Goal: Task Accomplishment & Management: Use online tool/utility

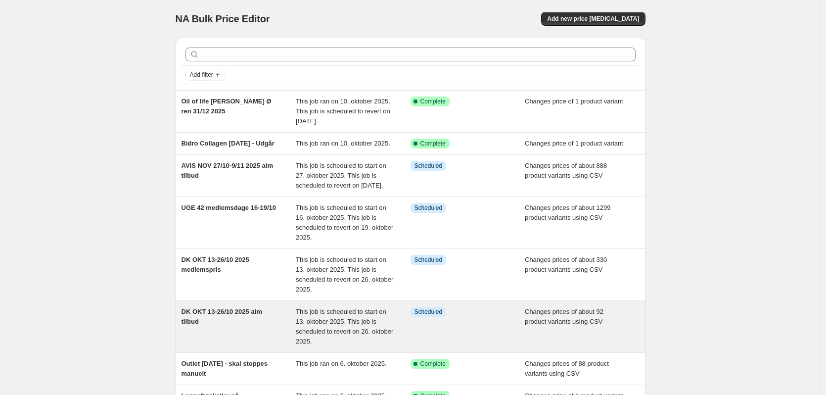
click at [256, 345] on div "DK OKT 13-26/10 2025 alm tilbud" at bounding box center [238, 327] width 115 height 40
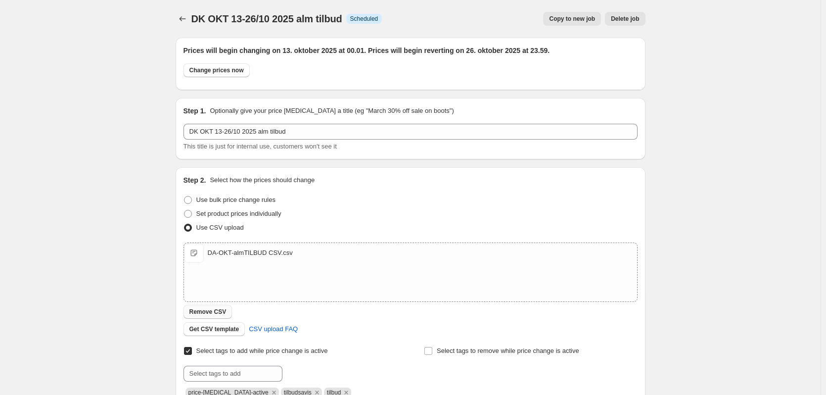
click at [213, 312] on span "Remove CSV" at bounding box center [207, 312] width 37 height 8
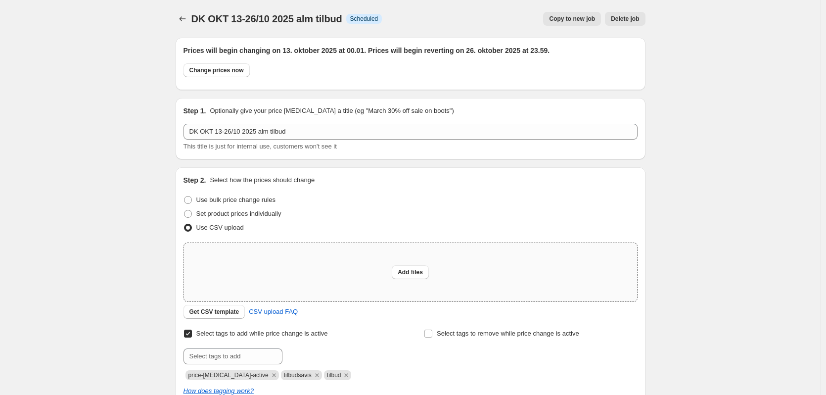
click at [425, 265] on div "Add files" at bounding box center [410, 272] width 453 height 58
type input "C:\fakepath\DA-OKT-almTILBUD CSV.csv"
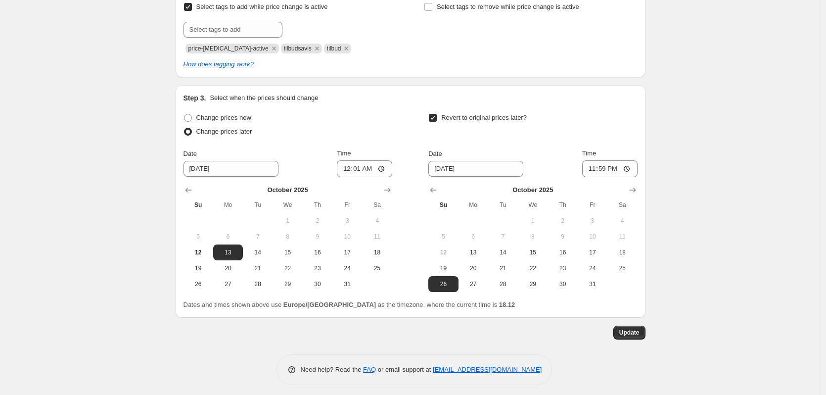
scroll to position [349, 0]
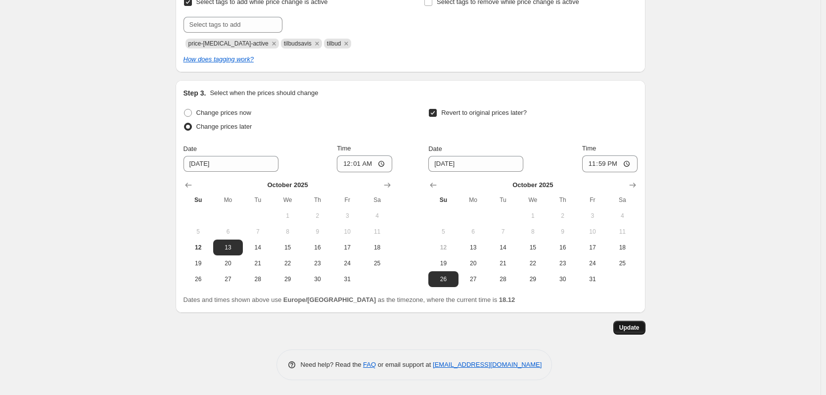
click at [639, 324] on span "Update" at bounding box center [629, 327] width 20 height 8
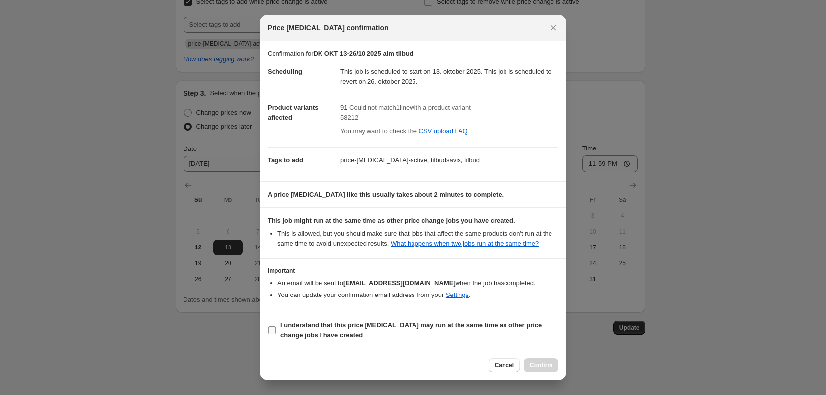
click at [312, 329] on span "I understand that this price [MEDICAL_DATA] may run at the same time as other p…" at bounding box center [419, 330] width 278 height 20
click at [276, 329] on input "I understand that this price [MEDICAL_DATA] may run at the same time as other p…" at bounding box center [272, 330] width 8 height 8
checkbox input "true"
click at [540, 361] on span "Confirm" at bounding box center [541, 365] width 23 height 8
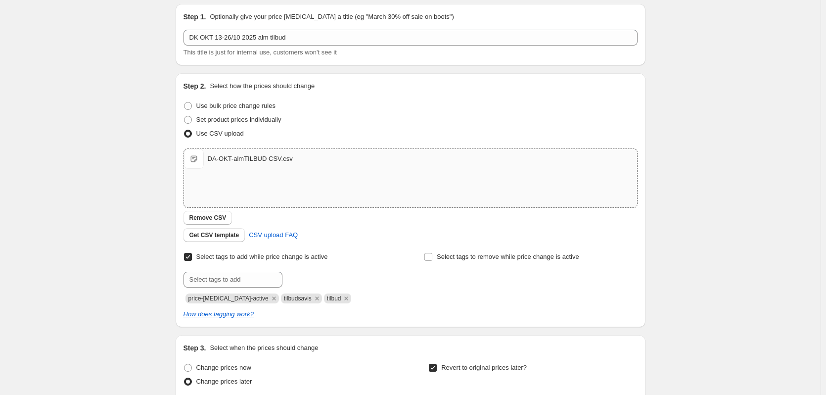
scroll to position [0, 0]
